Goal: Communication & Community: Share content

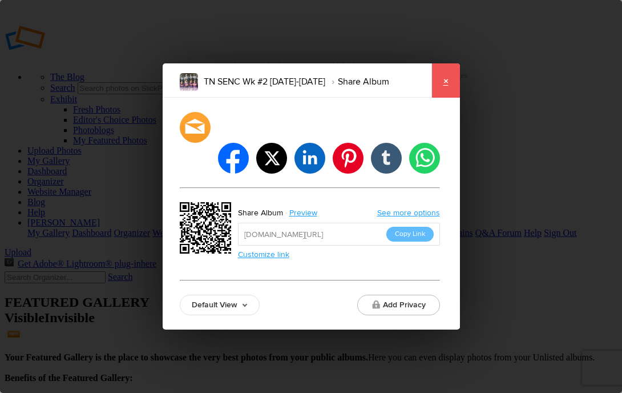
click at [445, 98] on link "×" at bounding box center [445, 80] width 29 height 34
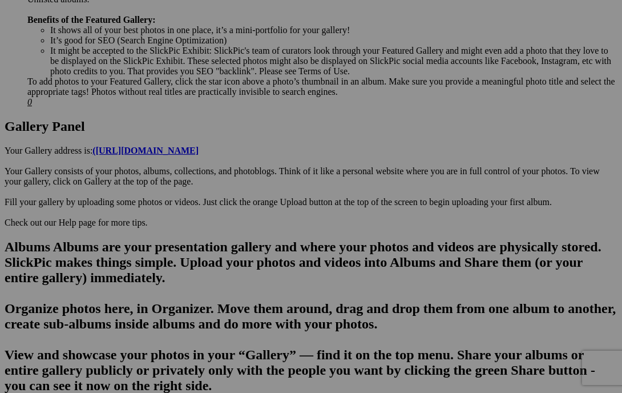
scroll to position [533, 0]
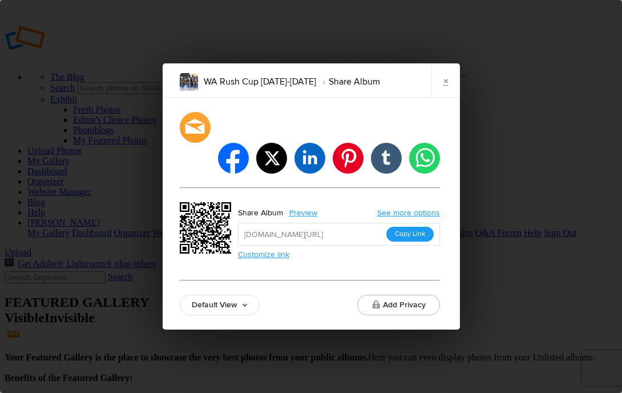
click at [398, 226] on button "Copy Link" at bounding box center [409, 233] width 47 height 15
click at [445, 85] on link "×" at bounding box center [445, 80] width 29 height 34
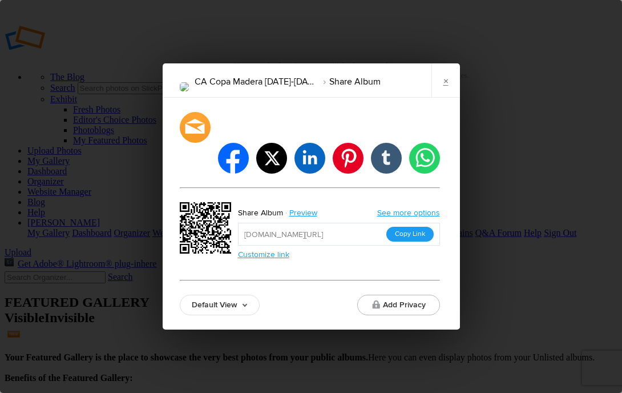
click at [415, 226] on button "Copy Link" at bounding box center [409, 233] width 47 height 15
click at [440, 90] on link "×" at bounding box center [445, 80] width 29 height 34
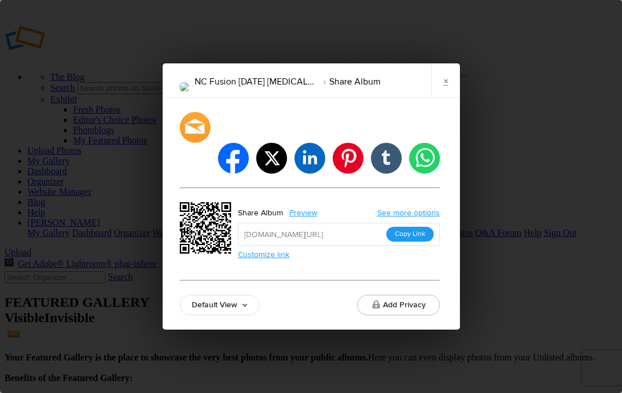
click at [420, 226] on button "Copy Link" at bounding box center [409, 233] width 47 height 15
click at [444, 94] on link "×" at bounding box center [445, 80] width 29 height 34
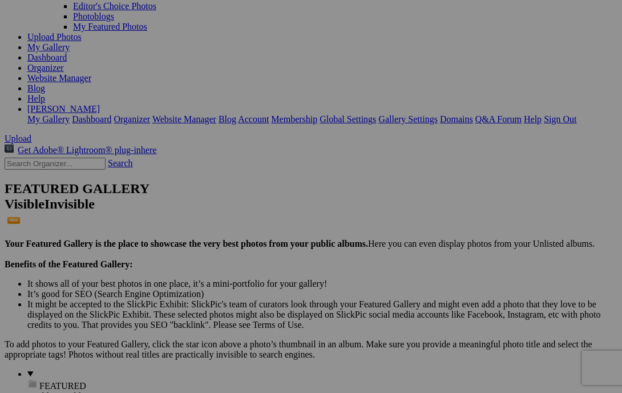
scroll to position [117, 0]
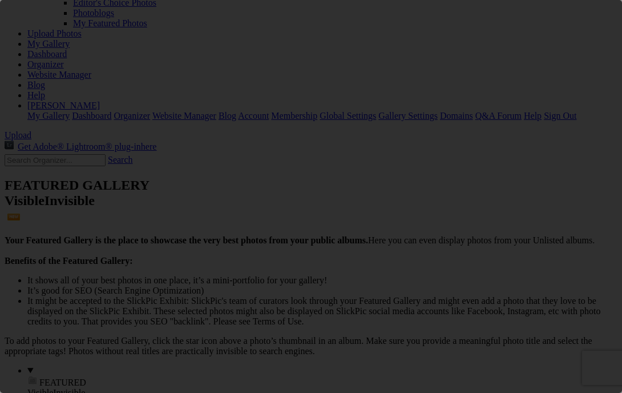
scroll to position [0, 0]
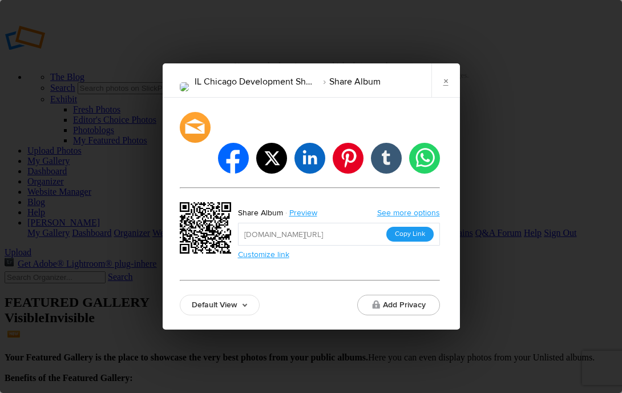
click at [423, 226] on button "Copy Link" at bounding box center [409, 233] width 47 height 15
click at [408, 226] on button "Copy Link" at bounding box center [409, 233] width 47 height 15
